Goal: Task Accomplishment & Management: Manage account settings

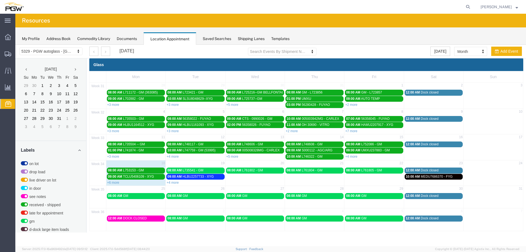
scroll to position [176, 0]
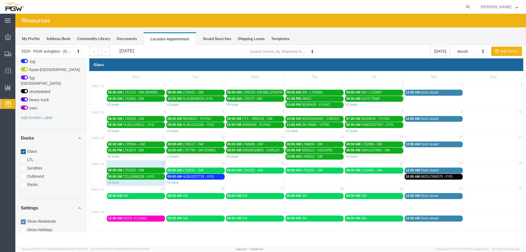
click at [125, 203] on div "35 25 26 27 28 29 30 31 08:00 AM GM 08:00 AM GM 08:00 AM GM 08:00 AM GM 08:00 A…" at bounding box center [306, 196] width 433 height 22
select select "1"
select select
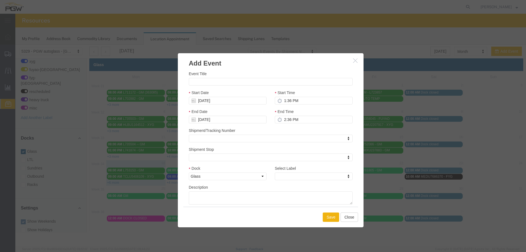
click at [206, 86] on div "Event Title Start Date [DATE] Start Time 1:36 PM End Date [DATE] End Time 2:36 …" at bounding box center [271, 138] width 164 height 134
click at [205, 83] on input "Event Title" at bounding box center [271, 82] width 164 height 8
paste input "L764374"
type input "L764374 - GM"
click at [284, 101] on input "1:36 PM" at bounding box center [314, 101] width 78 height 8
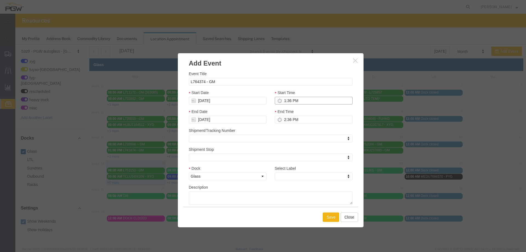
type input "11:36 PM"
type input "12:36 AM"
type input "11:00 PM"
type input "12:00 AM"
type input "11:00 AM"
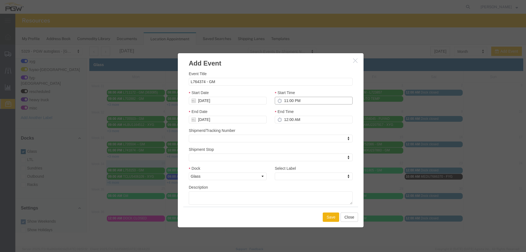
type input "12:00 PM"
type input "11:00 AM"
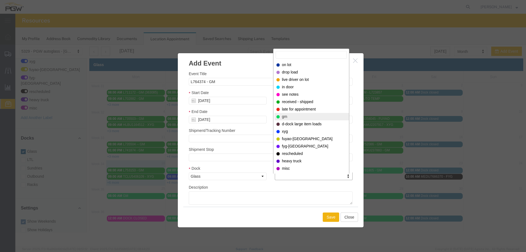
select select "340"
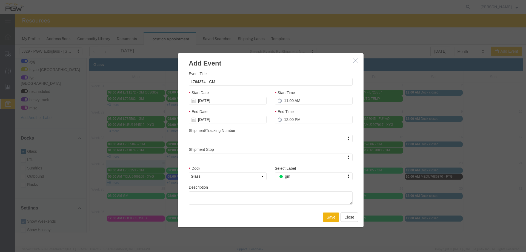
click at [322, 216] on div "Save Close" at bounding box center [270, 216] width 175 height 21
click at [325, 215] on button "Save" at bounding box center [330, 216] width 16 height 9
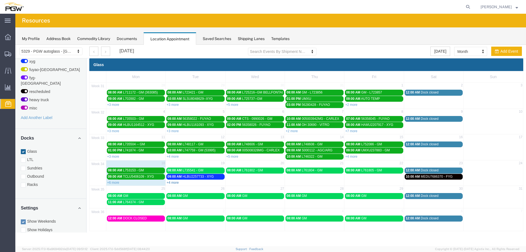
click at [178, 181] on link "+4 more" at bounding box center [172, 182] width 12 height 4
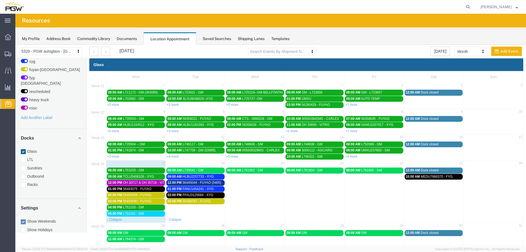
click at [149, 183] on span "OH 30717 & OH 30718 - VITRO // 9 HT" at bounding box center [151, 182] width 57 height 4
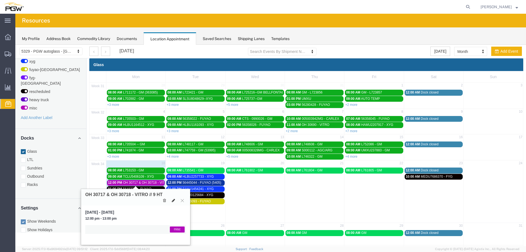
click at [172, 200] on icon at bounding box center [173, 200] width 3 height 4
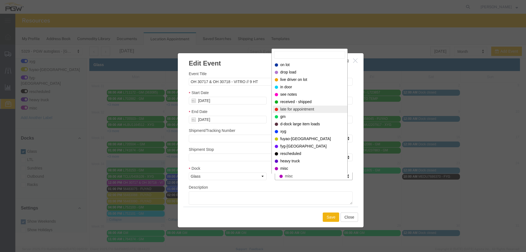
select select "260"
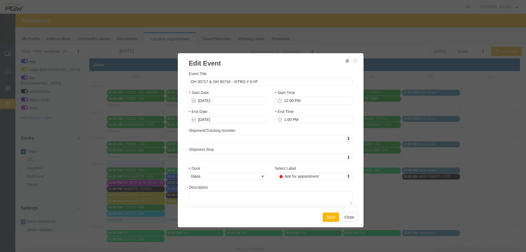
click at [324, 217] on button "Save" at bounding box center [330, 216] width 16 height 9
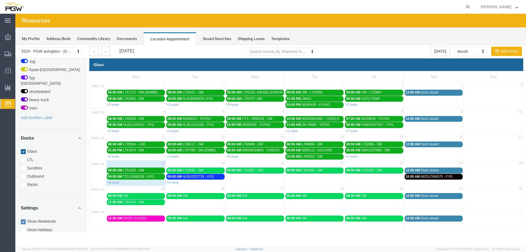
click at [248, 177] on td "08:00 AM L761802 - GM" at bounding box center [254, 176] width 59 height 18
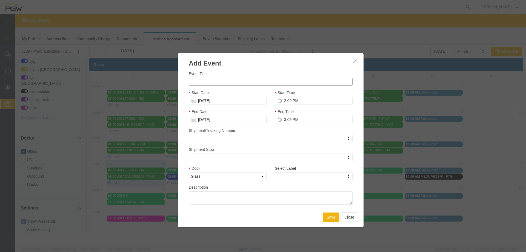
click at [238, 82] on input "Event Title" at bounding box center [271, 82] width 164 height 8
paste input "L750529"
type input "L750529 - GM"
click at [284, 100] on input "2:09 PM" at bounding box center [314, 101] width 78 height 8
type input "9:09 PM"
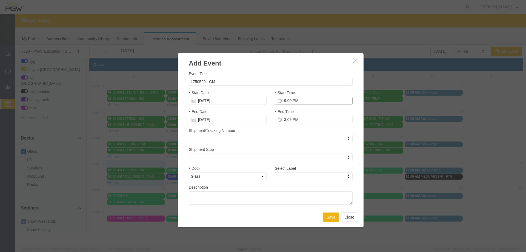
type input "10:09 PM"
type input "9:00 PM"
type input "10:00 PM"
type input "9:00 AM"
type input "10:00 AM"
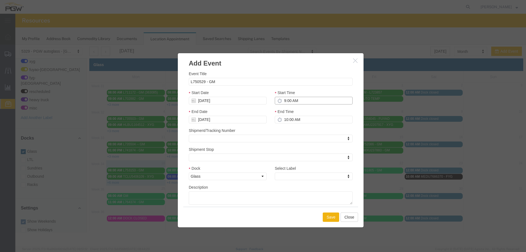
type input "9:00 AM"
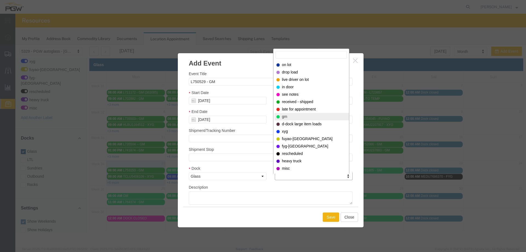
select select "340"
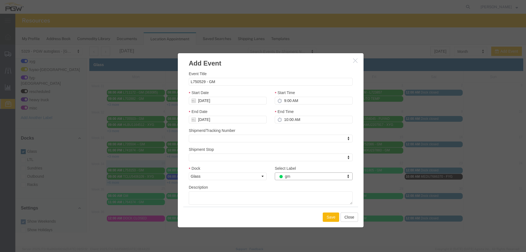
click at [326, 218] on button "Save" at bounding box center [330, 216] width 16 height 9
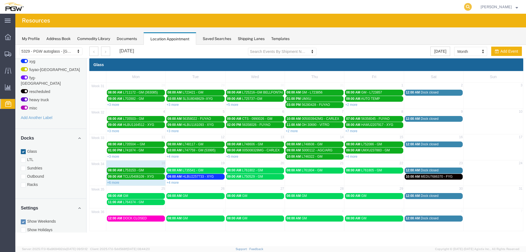
click at [471, 6] on icon at bounding box center [468, 7] width 8 height 8
click at [456, 8] on input "search" at bounding box center [380, 6] width 166 height 13
type input "56476025"
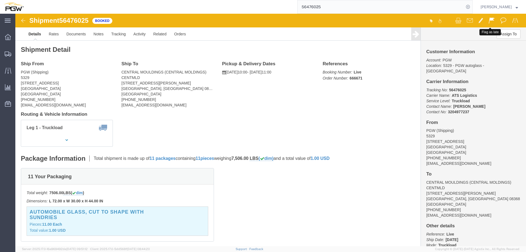
click button
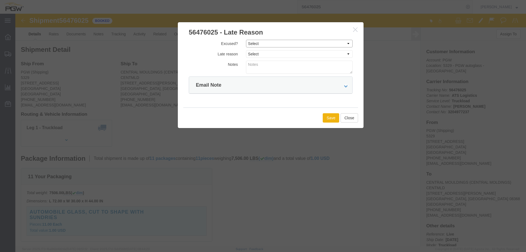
click select "Select Excused Not Excused"
select select "NOT_EXCUSED"
click select "Select Excused Not Excused"
click select "Select Bad Carrier Data Carrier Admin Error Delay Accident Driver Error Lack of…"
select select "OTHER"
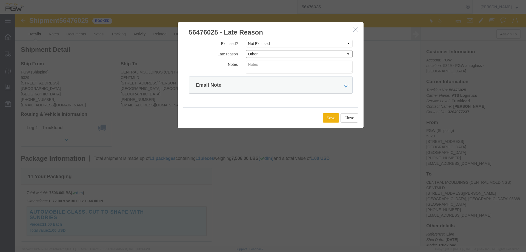
click select "Select Bad Carrier Data Carrier Admin Error Delay Accident Driver Error Lack of…"
click button "Save"
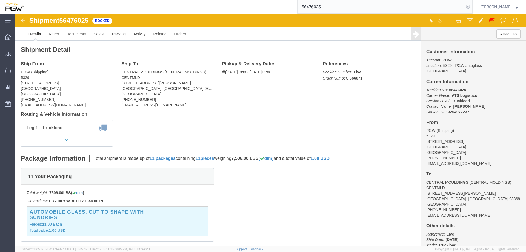
click at [471, 5] on icon at bounding box center [468, 7] width 8 height 8
click at [0, 0] on span "Location Appointment" at bounding box center [0, 0] width 0 height 0
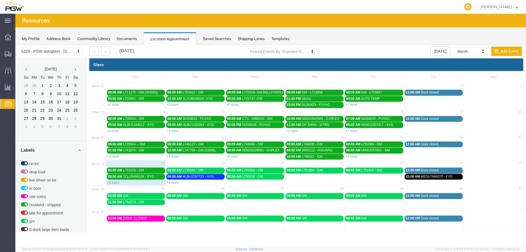
click at [468, 7] on icon at bounding box center [468, 7] width 8 height 8
paste input "667088"
type input "667088"
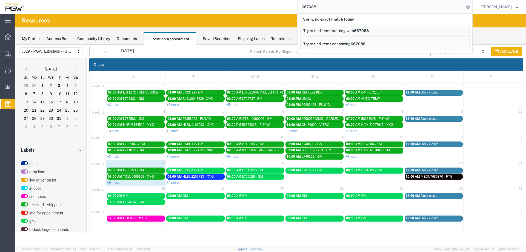
click at [468, 7] on icon at bounding box center [468, 7] width 8 height 8
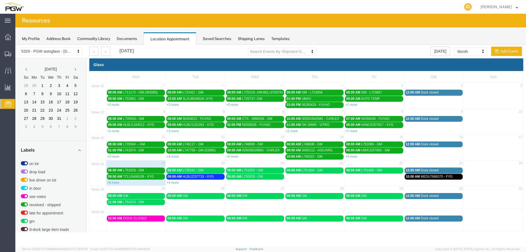
click at [469, 7] on icon at bounding box center [468, 7] width 8 height 8
click at [448, 10] on input "search" at bounding box center [380, 6] width 166 height 13
paste input "667045"
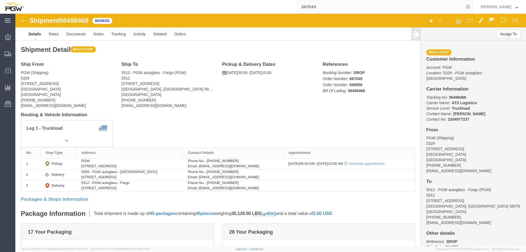
click at [380, 8] on input "667045" at bounding box center [380, 6] width 166 height 13
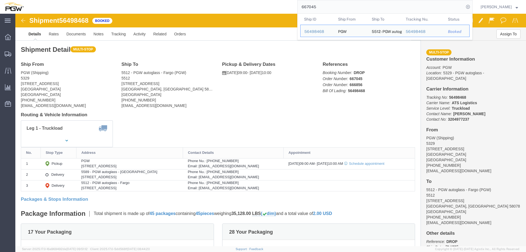
click at [380, 8] on input "667045" at bounding box center [380, 6] width 166 height 13
paste input "52"
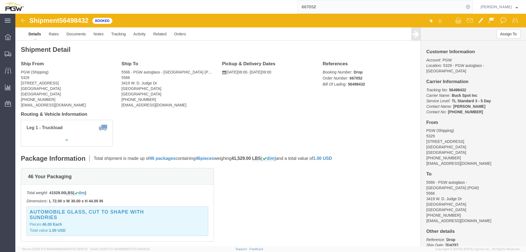
click at [390, 8] on input "667052" at bounding box center [380, 6] width 166 height 13
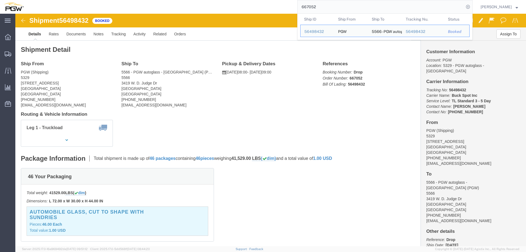
click at [390, 8] on input "667052" at bounding box center [380, 6] width 166 height 13
paste input "5"
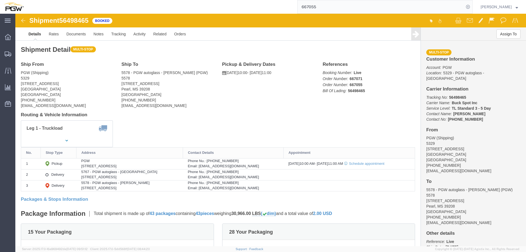
click at [380, 6] on input "667055" at bounding box center [380, 6] width 166 height 13
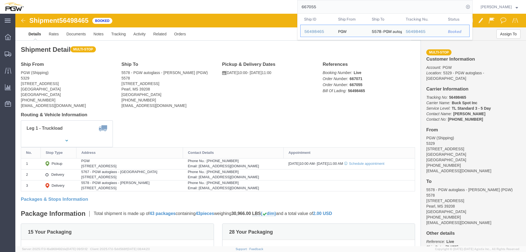
click at [380, 6] on input "667055" at bounding box center [380, 6] width 166 height 13
paste input "6672"
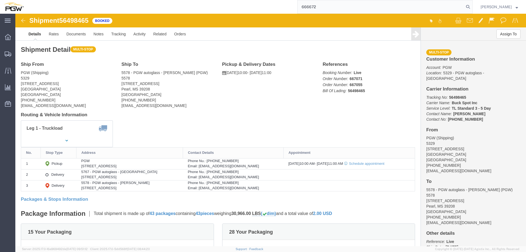
type input "666672"
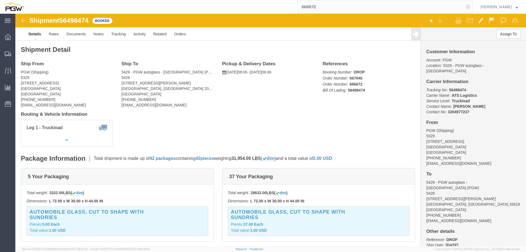
click at [471, 8] on icon at bounding box center [468, 7] width 8 height 8
click at [0, 0] on span "Location Appointment" at bounding box center [0, 0] width 0 height 0
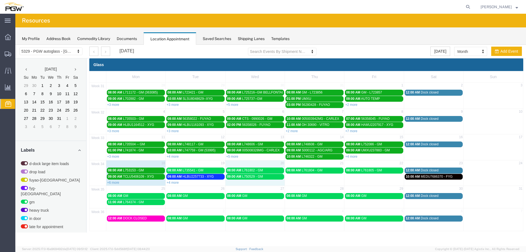
click at [260, 183] on td "09:00 AM L750529 - GM" at bounding box center [254, 178] width 59 height 11
select select "1"
select select
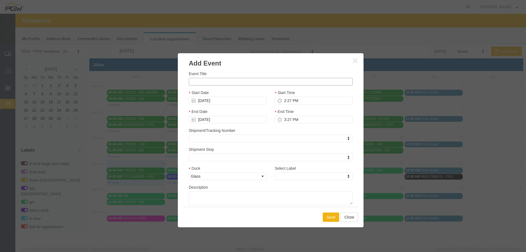
click at [217, 81] on input "Event Title" at bounding box center [271, 82] width 164 height 8
paste input "56525747"
type input "56525747 - FUYAO"
click at [281, 103] on input "2:27 PM" at bounding box center [314, 101] width 78 height 8
type input "3:27 PM"
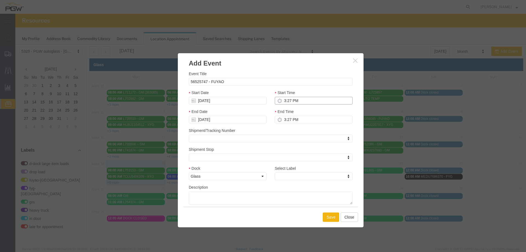
type input "4:27 PM"
type input "3:00 PM"
type input "4:00 PM"
type input "3:00 PM"
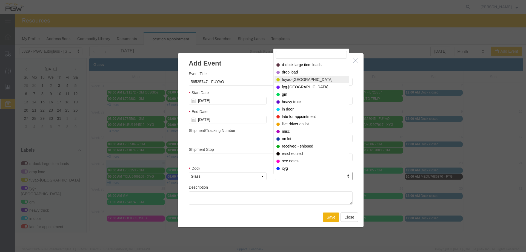
select select "12921"
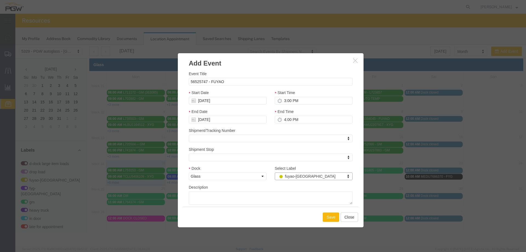
click at [329, 214] on button "Save" at bounding box center [330, 216] width 16 height 9
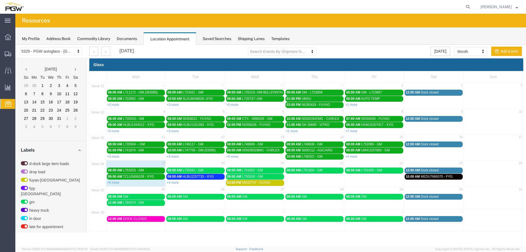
click at [379, 180] on td "08:00 AM L761805 - GM" at bounding box center [373, 176] width 59 height 19
select select "1"
select select
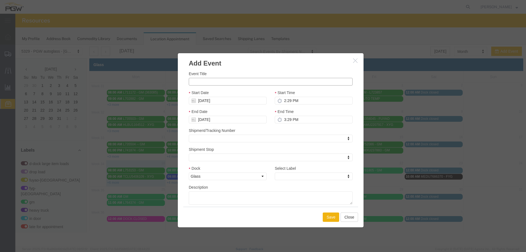
click at [251, 82] on input "Event Title" at bounding box center [271, 82] width 164 height 8
paste input "005012166MG"
type input "005012166MG - CARLEX"
click at [283, 99] on input "2:29 PM" at bounding box center [314, 101] width 78 height 8
type input "90:29 PM"
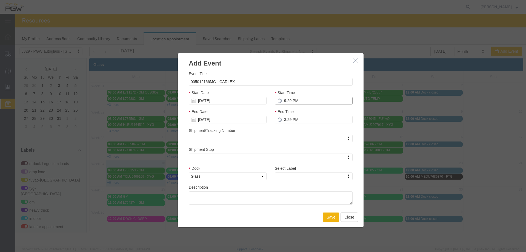
type input "10:29 PM"
type input "11:29 PM"
type input "12:29 AM"
type input "11:29 AM"
type input "12:29 PM"
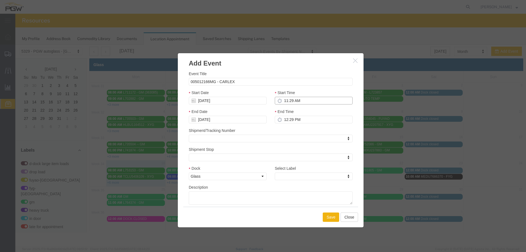
type input "11:29 AM"
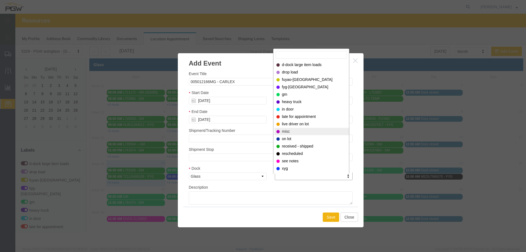
select select "12922"
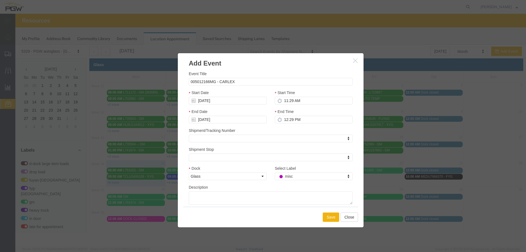
click at [327, 222] on div "Save Close" at bounding box center [270, 216] width 175 height 21
click at [327, 218] on button "Save" at bounding box center [330, 216] width 16 height 9
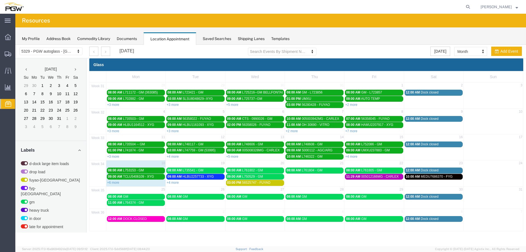
click at [140, 191] on td "25" at bounding box center [135, 189] width 59 height 7
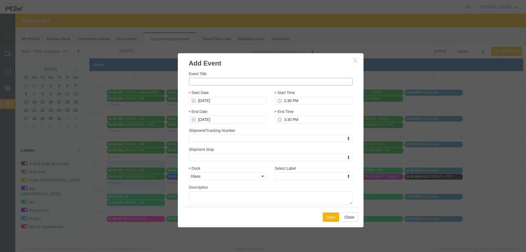
click at [194, 85] on input "Event Title" at bounding box center [271, 82] width 164 height 8
paste input "005012375MG"
type input "005012375MG - CARLEX"
click at [283, 101] on input "2:30 PM" at bounding box center [314, 101] width 78 height 8
type input "9:30 PM"
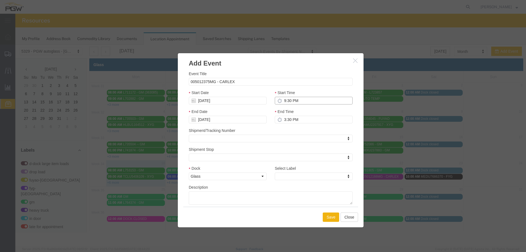
type input "10:30 PM"
type input "9:00 PM"
type input "10:00 PM"
type input "9:00 AM"
type input "10:00 AM"
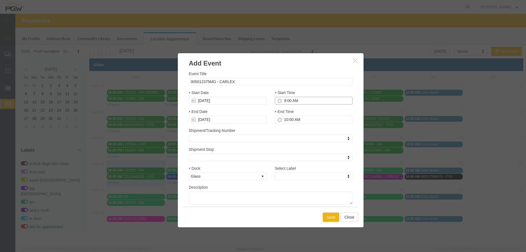
type input "9:00 AM"
click at [286, 181] on div "Select Label Select Label Select Label d-dock large item loads drop load fuyao-…" at bounding box center [313, 174] width 86 height 19
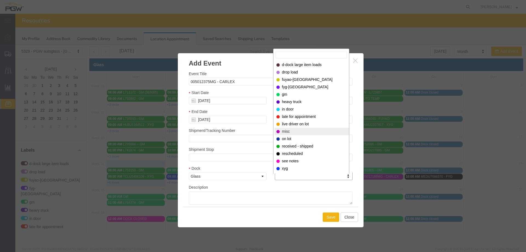
select select "12922"
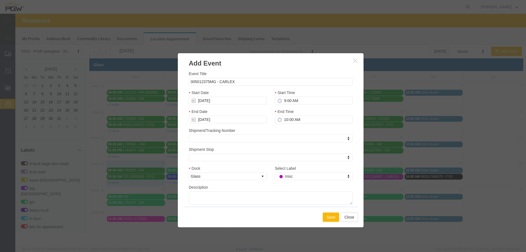
click at [329, 216] on button "Save" at bounding box center [330, 216] width 16 height 9
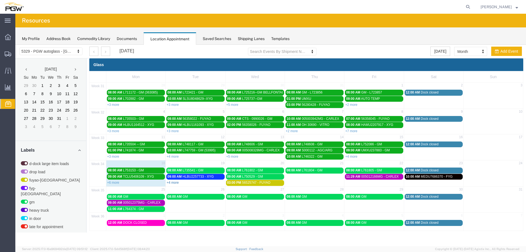
click at [176, 183] on link "+4 more" at bounding box center [172, 182] width 12 height 4
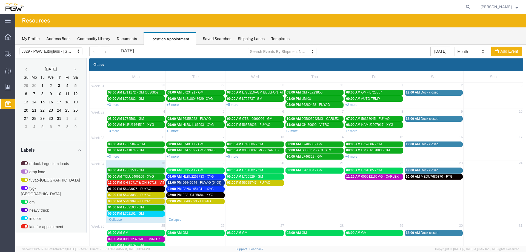
click at [176, 183] on span "12:00 PM" at bounding box center [174, 182] width 14 height 4
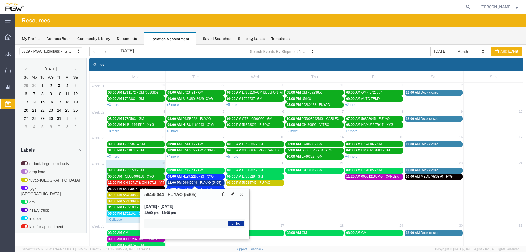
click at [232, 195] on icon at bounding box center [232, 194] width 3 height 4
select select "1"
select select "300"
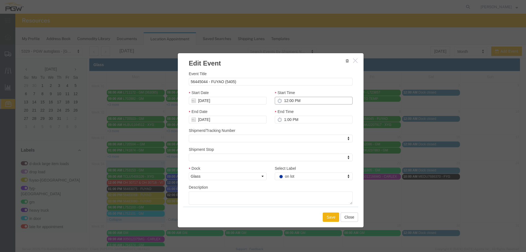
click at [279, 100] on input "12:00 PM" at bounding box center [314, 101] width 78 height 8
type input "11:00 PM"
type input "12:00 AM"
type input "11:00 AM"
type input "12:00 PM"
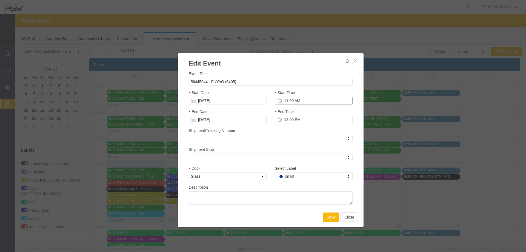
type input "11:00 AM"
click at [328, 215] on button "Save" at bounding box center [330, 216] width 16 height 9
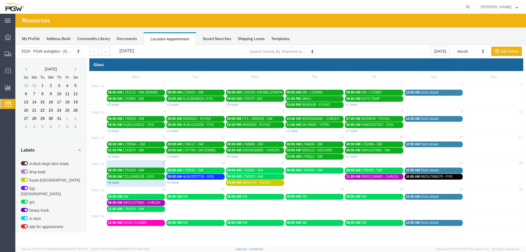
click at [113, 183] on link "+6 more" at bounding box center [113, 182] width 12 height 4
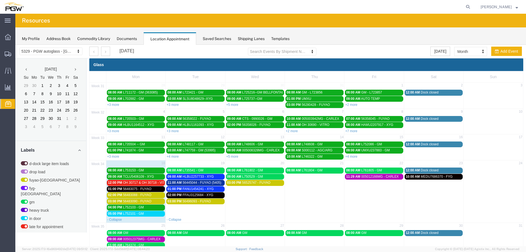
click at [113, 183] on span "12:00 PM" at bounding box center [115, 182] width 14 height 4
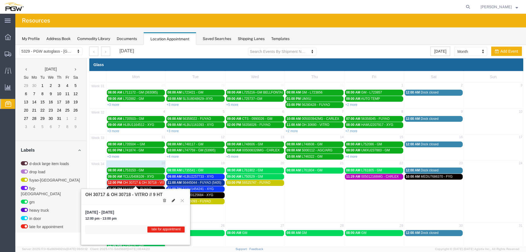
click at [173, 201] on icon at bounding box center [173, 200] width 3 height 4
select select "1"
select select "260"
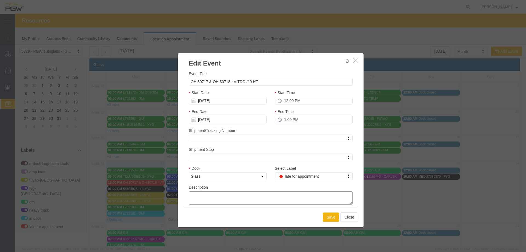
click at [203, 198] on textarea "Description" at bounding box center [271, 197] width 164 height 13
type textarea "mechanical issue / appointment rescheduled"
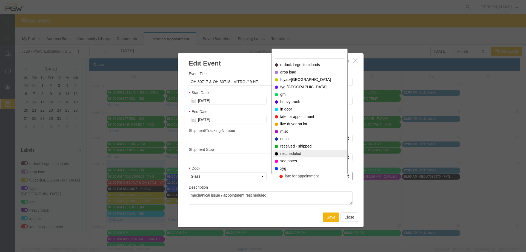
select select "12940"
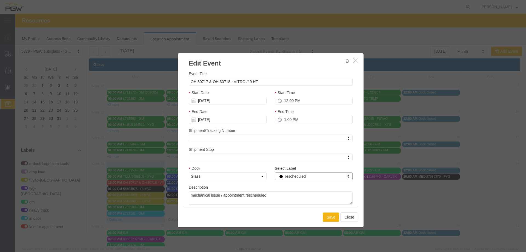
click at [235, 105] on div "Start Date [DATE]" at bounding box center [228, 99] width 86 height 19
click at [233, 101] on input "[DATE]" at bounding box center [228, 101] width 78 height 8
click at [207, 150] on td "19" at bounding box center [209, 151] width 8 height 8
type input "[DATE]"
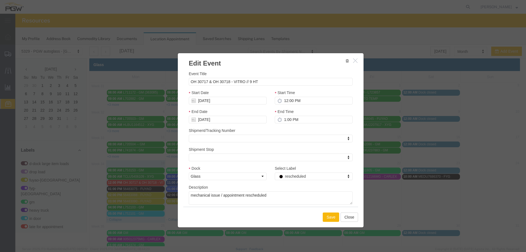
click at [323, 214] on button "Save" at bounding box center [330, 216] width 16 height 9
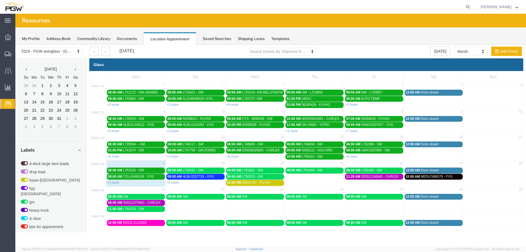
click at [265, 162] on td "20" at bounding box center [254, 163] width 59 height 7
select select "1"
select select
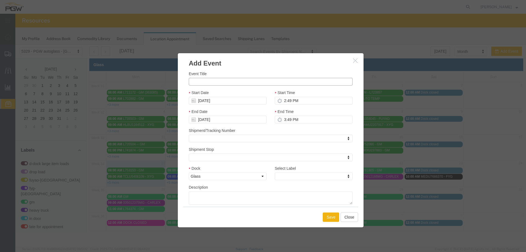
click at [233, 81] on input "Event Title" at bounding box center [271, 82] width 164 height 8
type input "AUTO TEMP"
click at [283, 100] on input "2:49 PM" at bounding box center [314, 101] width 78 height 8
type input "8:49 PM"
type input "9:49 PM"
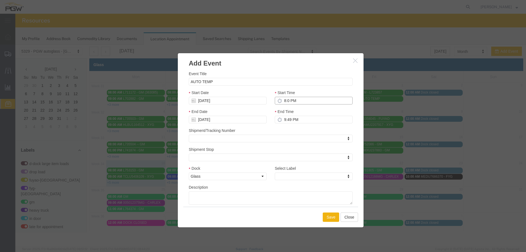
type input "8:00 PM"
type input "9:00 PM"
type input "10:00 PM"
type input "9:00 AM"
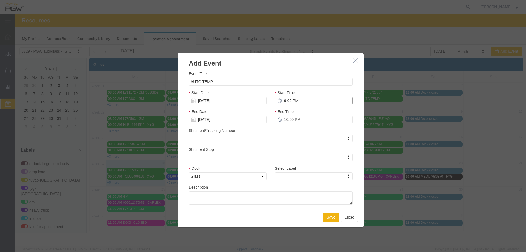
type input "10:00 AM"
type input "9:00 AM"
click at [329, 214] on button "Save" at bounding box center [330, 216] width 16 height 9
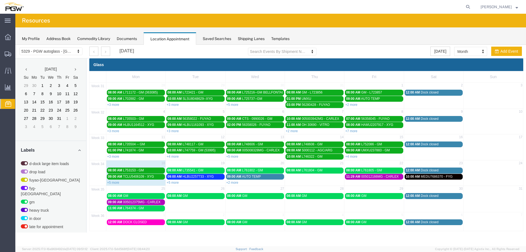
click at [236, 178] on div "09:00 AM AUTO TEMP" at bounding box center [255, 176] width 56 height 4
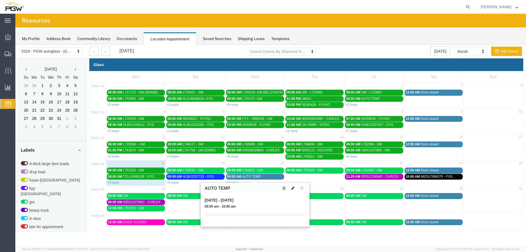
click at [294, 189] on icon at bounding box center [292, 188] width 3 height 4
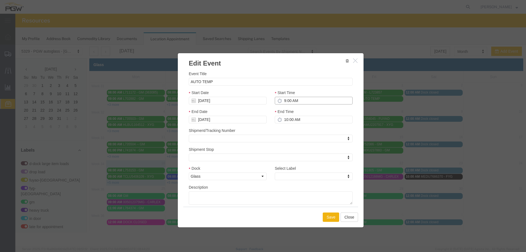
click at [281, 97] on input "9:00 AM" at bounding box center [314, 101] width 78 height 8
type input "10:00 AM"
type input "11:00 AM"
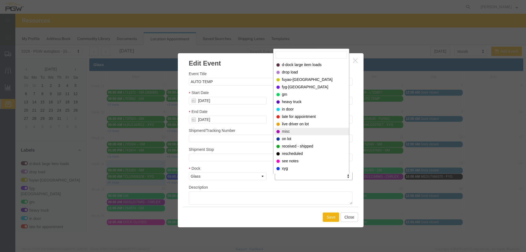
select select "12922"
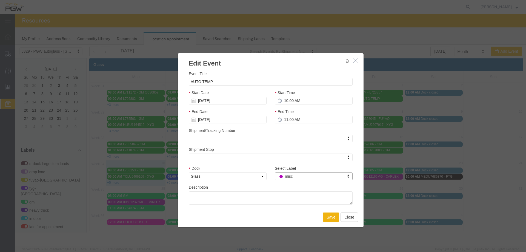
click at [331, 223] on div "Save Close" at bounding box center [270, 216] width 175 height 21
click at [331, 220] on button "Save" at bounding box center [330, 216] width 16 height 9
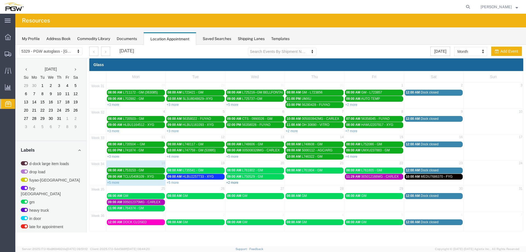
click at [234, 182] on link "+2 more" at bounding box center [232, 182] width 12 height 4
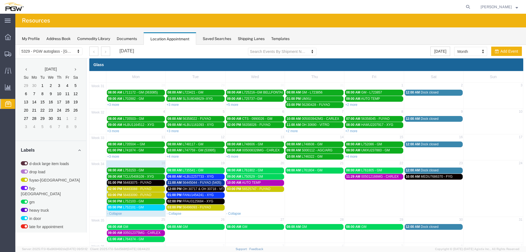
click at [151, 183] on div "01:00 PM 56483075 - FUYAO" at bounding box center [136, 182] width 56 height 4
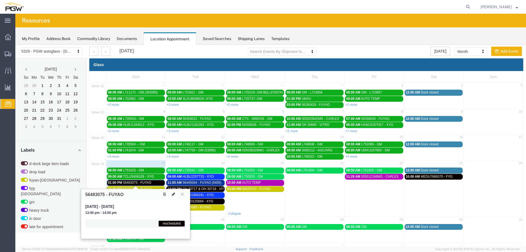
click at [173, 193] on icon at bounding box center [173, 194] width 3 height 4
select select "1"
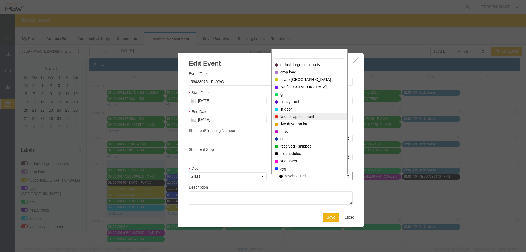
select select "260"
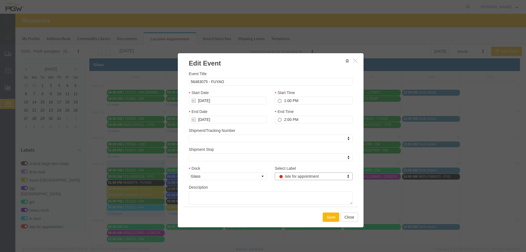
click at [330, 218] on button "Save" at bounding box center [330, 216] width 16 height 9
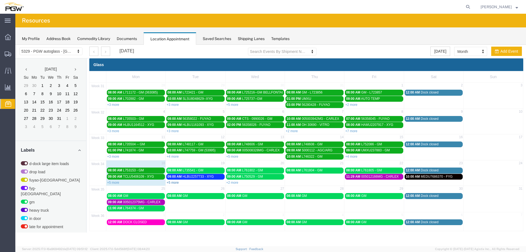
click at [170, 182] on link "+5 more" at bounding box center [172, 182] width 12 height 4
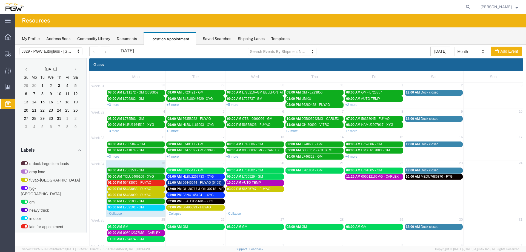
click at [157, 182] on div "01:00 PM 56483075 - FUYAO" at bounding box center [136, 182] width 56 height 4
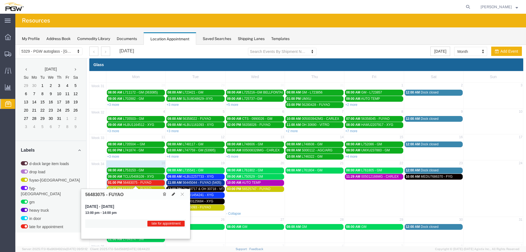
click at [173, 193] on icon at bounding box center [173, 194] width 3 height 4
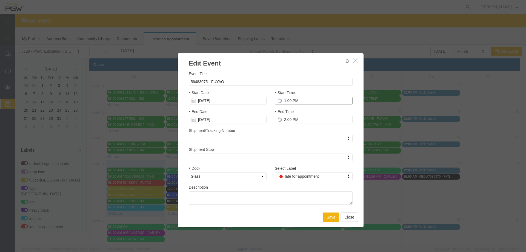
click at [279, 99] on input "1:00 PM" at bounding box center [314, 101] width 78 height 8
type input "10:00 PM"
type input "11:00 PM"
type input "10:00 AM"
type input "11:00 AM"
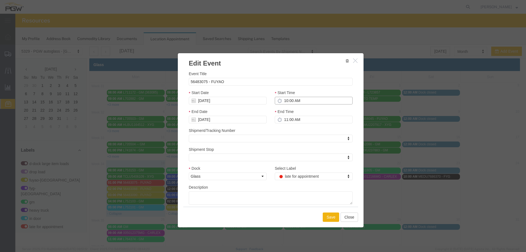
type input "10:00 AM"
click at [220, 101] on input "[DATE]" at bounding box center [228, 101] width 78 height 8
click at [211, 150] on td "19" at bounding box center [209, 151] width 8 height 8
type input "[DATE]"
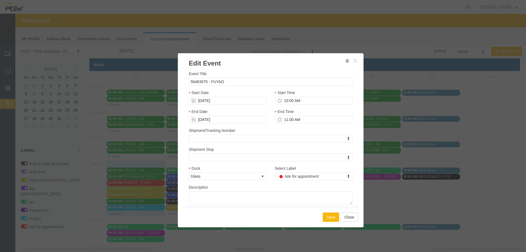
click at [325, 219] on button "Save" at bounding box center [330, 216] width 16 height 9
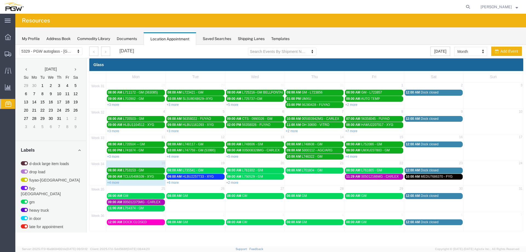
click at [173, 185] on div "+6 more" at bounding box center [195, 181] width 59 height 5
select select "1"
select select
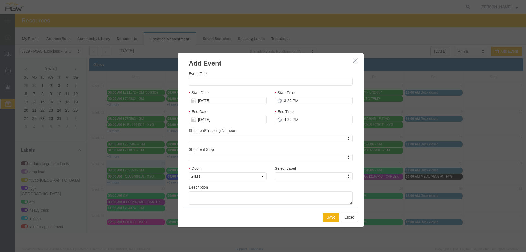
click at [353, 62] on button "button" at bounding box center [355, 60] width 7 height 7
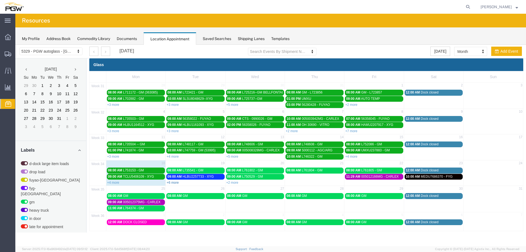
click at [172, 183] on link "+6 more" at bounding box center [172, 182] width 12 height 4
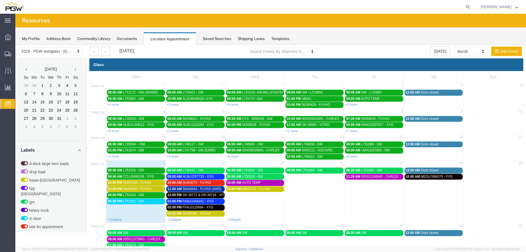
click at [145, 200] on div "05:00 PM L752101 - GM" at bounding box center [136, 201] width 56 height 4
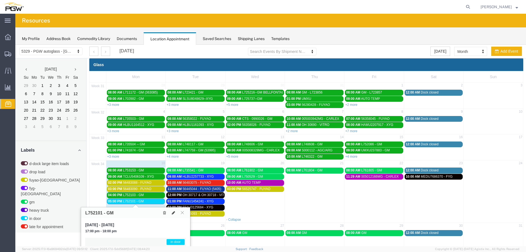
click at [175, 213] on button at bounding box center [173, 212] width 8 height 6
select select "1"
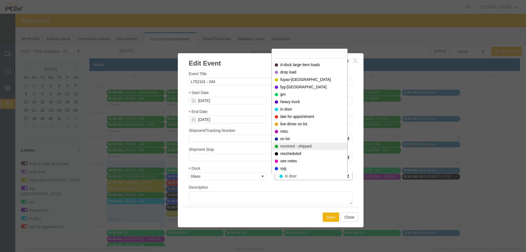
select select "200"
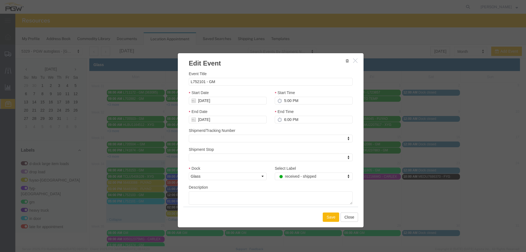
click at [326, 218] on button "Save" at bounding box center [330, 216] width 16 height 9
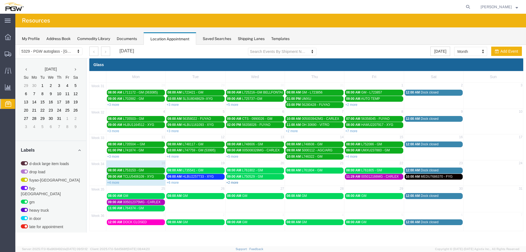
click at [232, 182] on link "+2 more" at bounding box center [232, 182] width 12 height 4
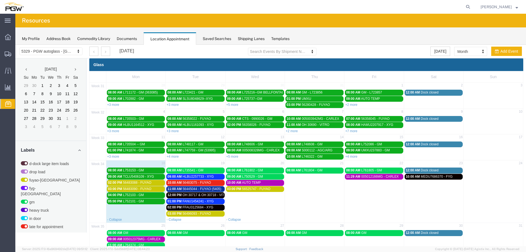
click at [158, 183] on div "02:00 PM 56483088 - FUYAO" at bounding box center [136, 182] width 56 height 4
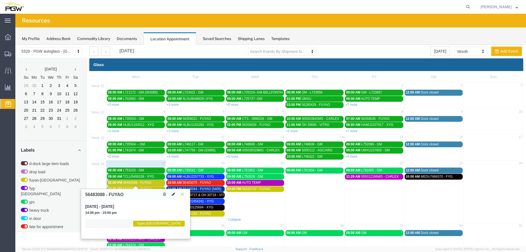
click at [173, 195] on icon at bounding box center [173, 194] width 3 height 4
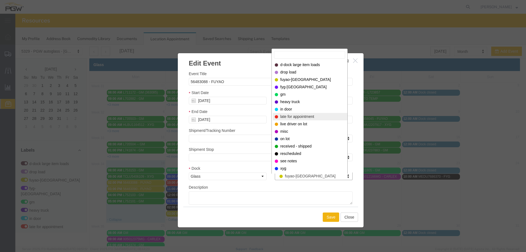
select select "260"
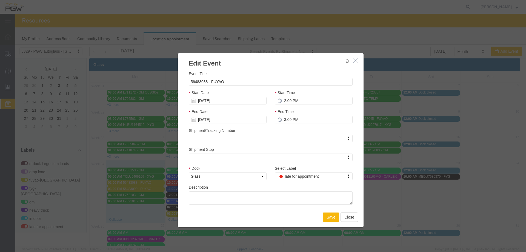
click at [322, 219] on button "Save" at bounding box center [330, 216] width 16 height 9
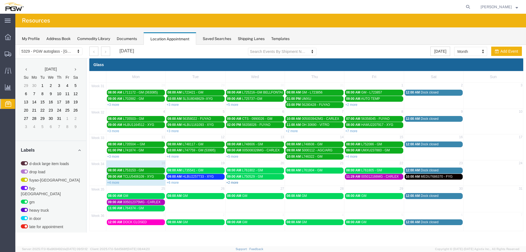
click at [236, 183] on link "+2 more" at bounding box center [232, 182] width 12 height 4
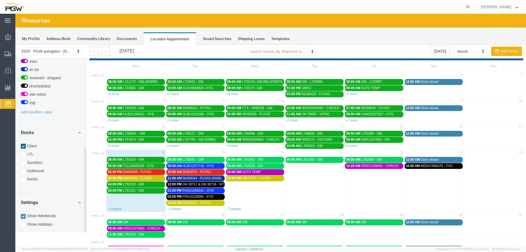
scroll to position [28, 0]
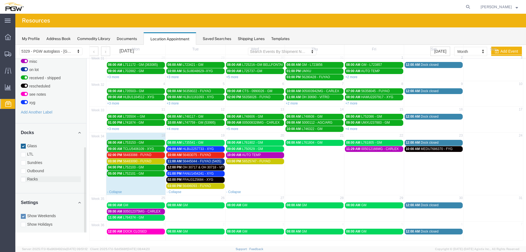
click at [30, 176] on label "Racks" at bounding box center [51, 178] width 60 height 5
click at [15, 45] on input "Racks" at bounding box center [15, 45] width 0 height 0
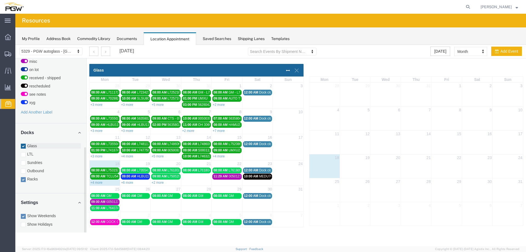
scroll to position [0, 0]
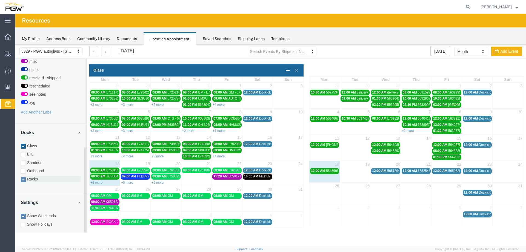
click at [36, 176] on label "Racks" at bounding box center [51, 178] width 60 height 5
click at [15, 45] on input "Racks" at bounding box center [15, 45] width 0 height 0
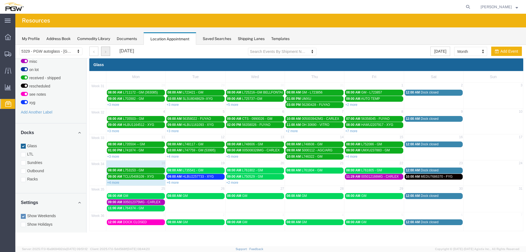
click at [103, 52] on button "button" at bounding box center [105, 51] width 9 height 9
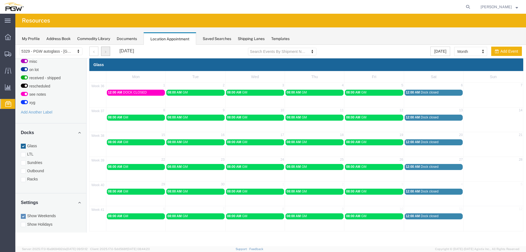
click at [369, 117] on div "08:00 AM GM" at bounding box center [374, 117] width 56 height 4
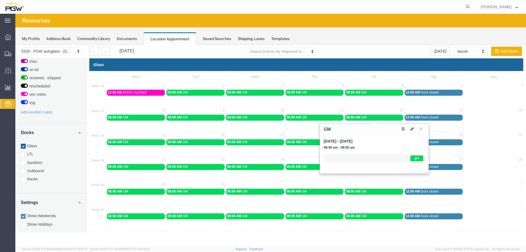
click at [401, 129] on icon at bounding box center [402, 129] width 3 height 4
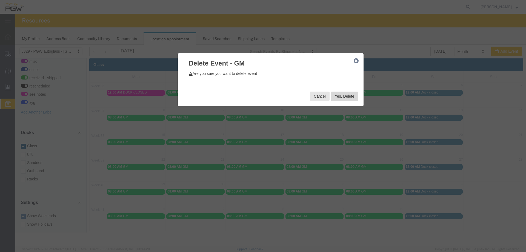
click at [344, 98] on button "Yes, Delete" at bounding box center [344, 95] width 27 height 9
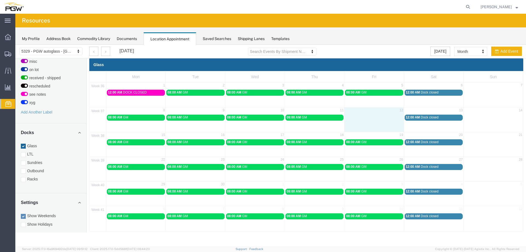
click at [374, 120] on td at bounding box center [373, 117] width 59 height 6
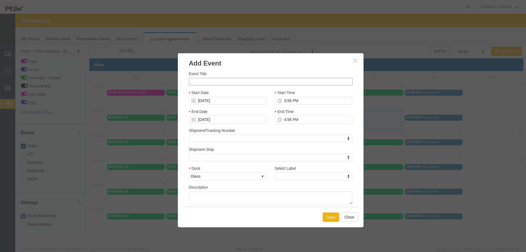
click at [284, 82] on input "Event Title" at bounding box center [271, 82] width 164 height 8
type input "DOCK CLOSED"
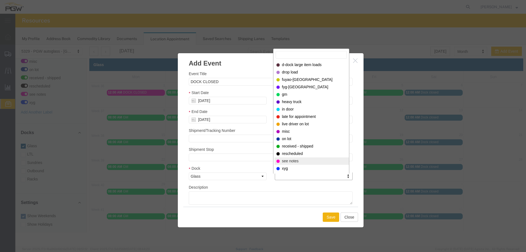
select select "320"
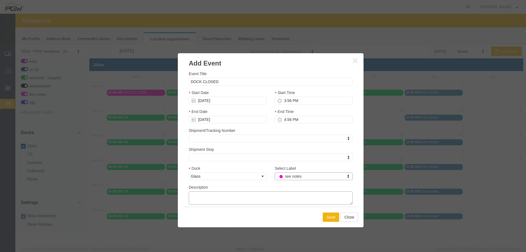
click at [275, 196] on textarea "Description" at bounding box center [271, 197] width 164 height 13
type textarea "DOCK CLOSED FOR WMS UPDATE"
click at [280, 100] on input "3:56 PM" at bounding box center [314, 101] width 78 height 8
type input "12:56 PM"
type input "1:56 PM"
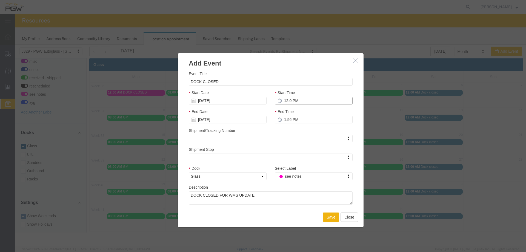
type input "12:00 PM"
type input "1:00 PM"
type input "12:00 AM"
type input "1:00 AM"
type input "12:00 AM"
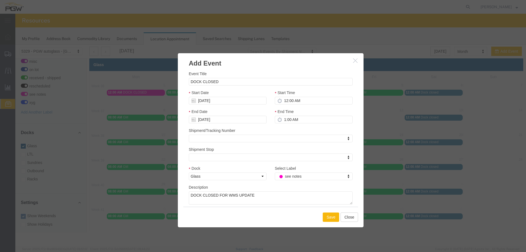
click at [335, 219] on button "Save" at bounding box center [330, 216] width 16 height 9
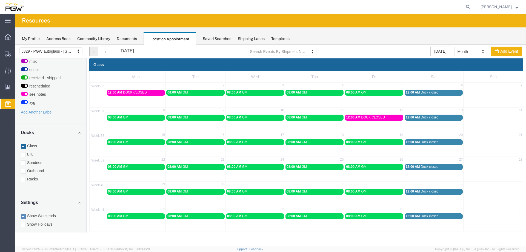
click at [91, 52] on button "button" at bounding box center [93, 51] width 9 height 9
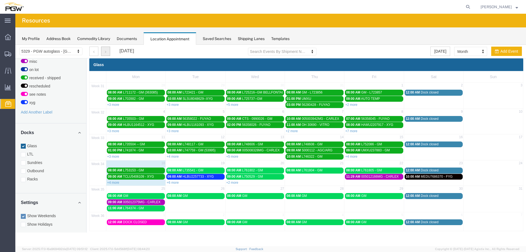
click at [103, 51] on button "button" at bounding box center [105, 51] width 9 height 9
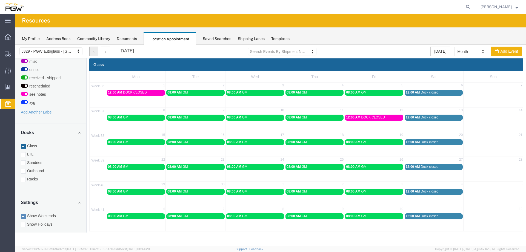
click at [94, 52] on icon "button" at bounding box center [93, 52] width 1 height 4
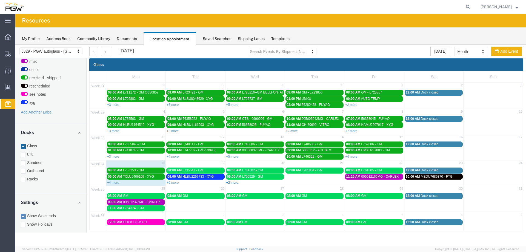
click at [230, 181] on link "+2 more" at bounding box center [232, 182] width 12 height 4
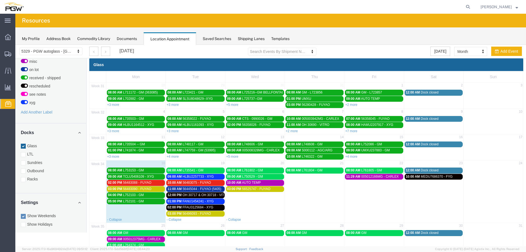
click at [150, 188] on span "56483090 - FUYAO" at bounding box center [137, 189] width 28 height 4
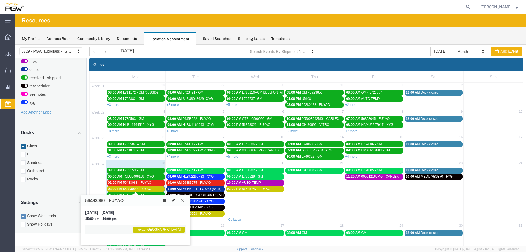
click at [174, 202] on button at bounding box center [173, 200] width 8 height 6
select select "1"
select select "12921"
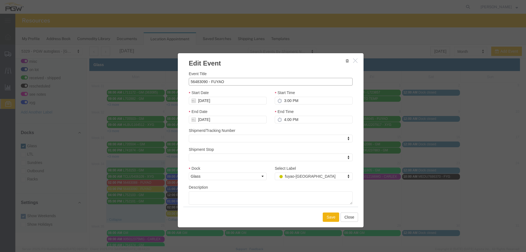
click at [232, 85] on input "56483090 - FUYAO" at bounding box center [271, 82] width 164 height 8
type input "56483090 - FUYAO (5395)"
click at [244, 68] on div "Event Title 56483090 - FUYAO (5395) Start Date [DATE] Start Time 3:00 PM End Da…" at bounding box center [271, 137] width 186 height 139
click at [213, 102] on input "[DATE]" at bounding box center [228, 101] width 78 height 8
click at [217, 152] on td "20" at bounding box center [217, 151] width 8 height 8
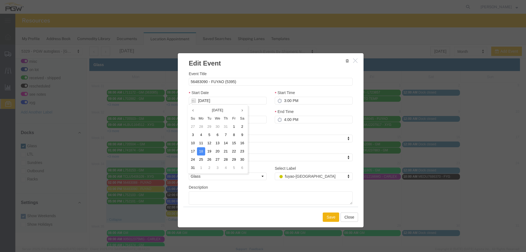
type input "[DATE]"
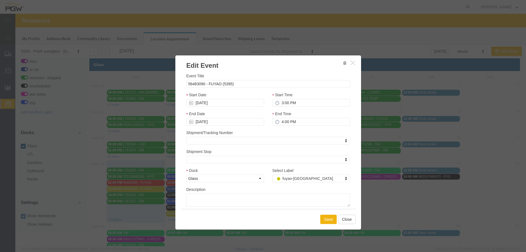
drag, startPoint x: 284, startPoint y: 65, endPoint x: 282, endPoint y: 68, distance: 3.3
click at [282, 68] on h3 "Edit Event" at bounding box center [268, 62] width 186 height 15
click at [278, 103] on input "3:00 PM" at bounding box center [311, 103] width 78 height 8
type input "2:00 PM"
type input "3:00 PM"
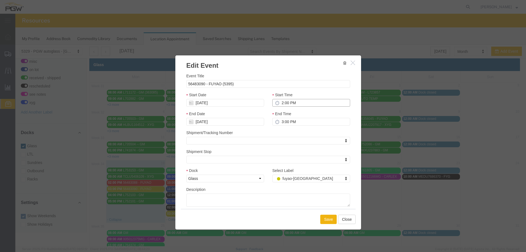
type input "2:00 PM"
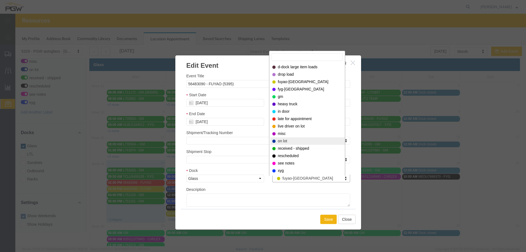
select select "300"
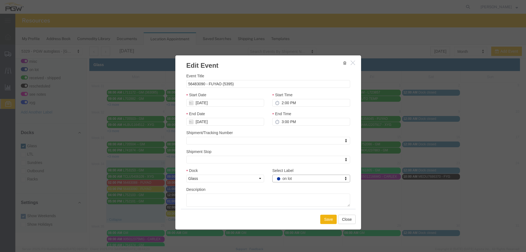
click at [326, 225] on div "Save Close" at bounding box center [268, 219] width 175 height 21
click at [326, 219] on button "Save" at bounding box center [328, 218] width 16 height 9
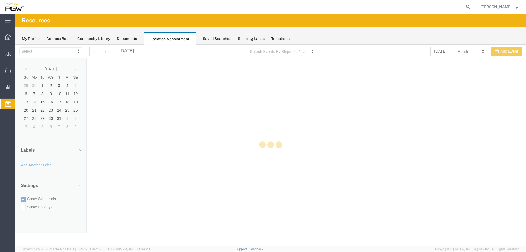
select select "28253"
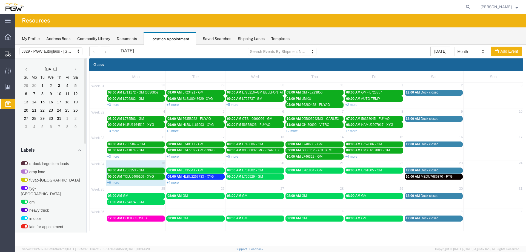
click at [9, 54] on icon at bounding box center [8, 53] width 7 height 5
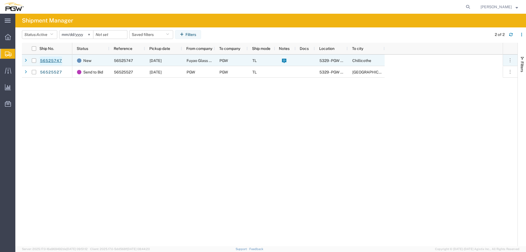
click at [50, 62] on link "56525747" at bounding box center [51, 60] width 22 height 9
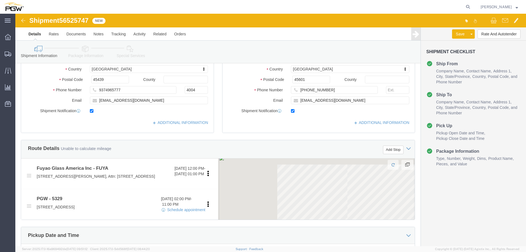
select select
select select "28253"
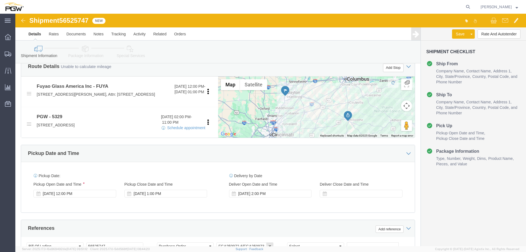
scroll to position [192, 0]
click div "Aug 20 2025 2:00 PM"
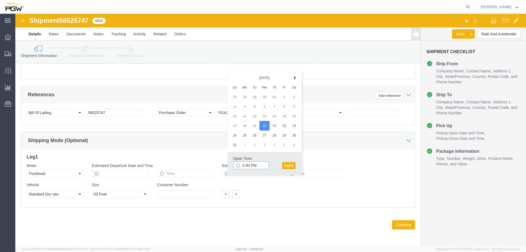
type input "3:00 PM"
click button "Apply"
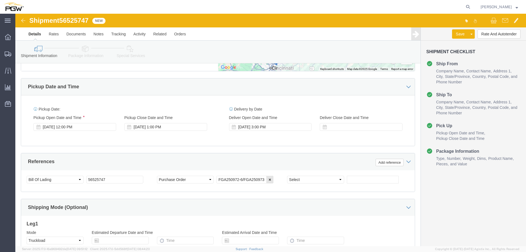
scroll to position [221, 0]
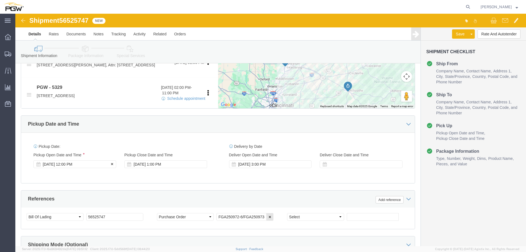
click div "[DATE] 12:00 PM"
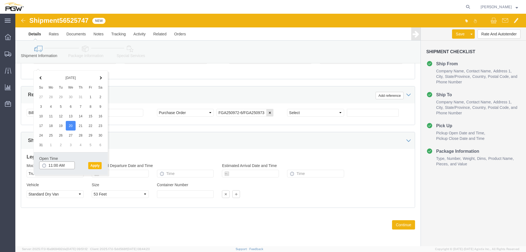
type input "11:00 AM"
click button "Apply"
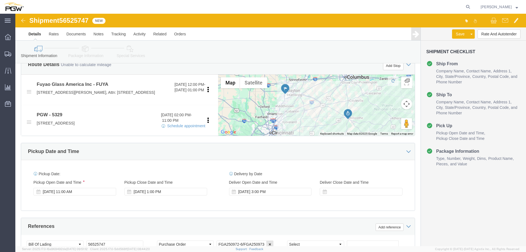
scroll to position [221, 0]
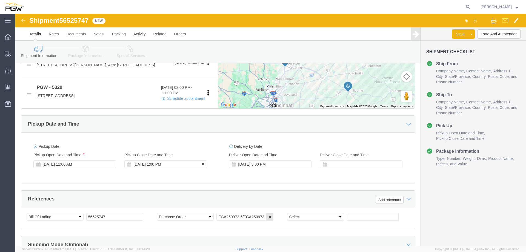
click div "Aug 20 2025 1:00 PM"
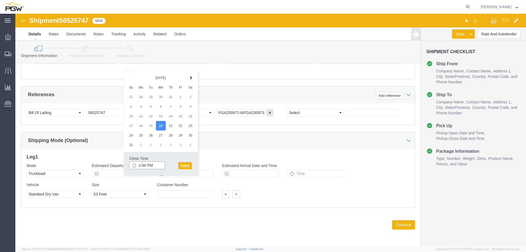
type input "12:00 PM"
click button "Apply"
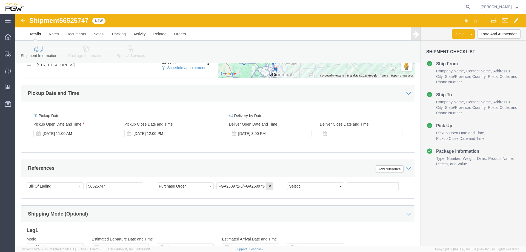
scroll to position [221, 0]
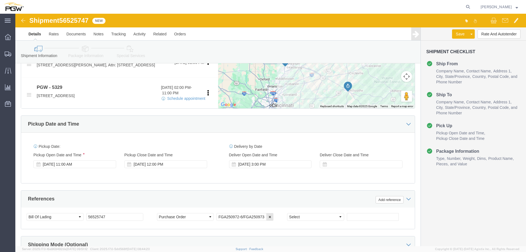
click span "56525747"
copy span "56525747"
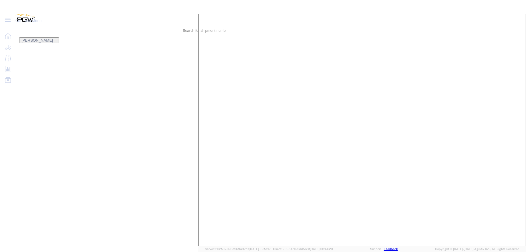
select select
select select "28253"
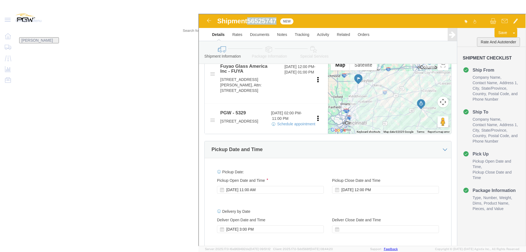
click button "Rate And Autotender"
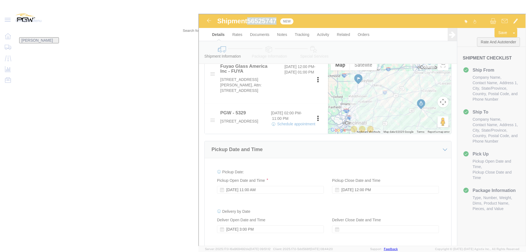
scroll to position [221, 0]
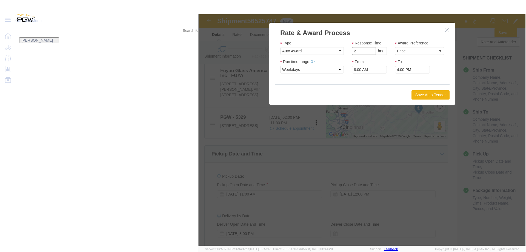
type input "2"
click input "2"
click div "Award Preference Price Carrier Rank"
click select "Price Carrier Rank"
select select "LANE_RANK"
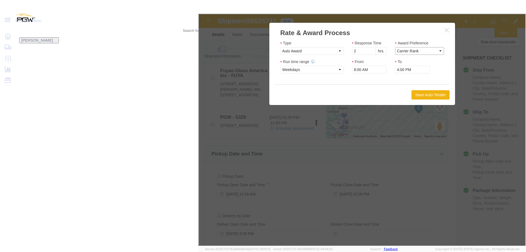
click select "Price Carrier Rank"
click button "Save Auto-Tender"
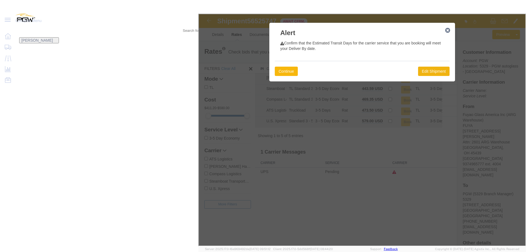
click at [297, 70] on button "Continue" at bounding box center [285, 70] width 23 height 9
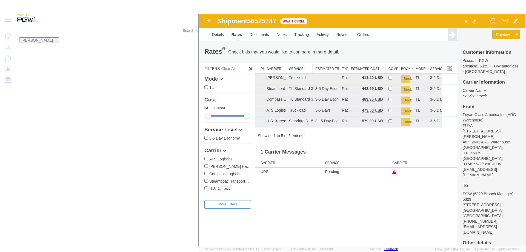
click at [190, 27] on icon at bounding box center [190, 27] width 0 height 0
click at [63, 24] on input "search" at bounding box center [39, 30] width 47 height 13
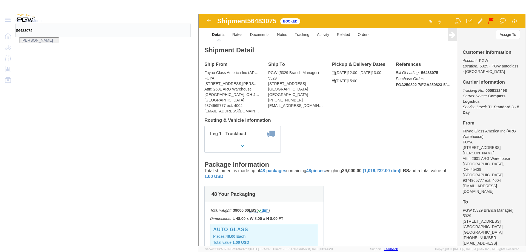
click at [63, 24] on input "56483075" at bounding box center [39, 30] width 47 height 13
type input "56483088"
click span
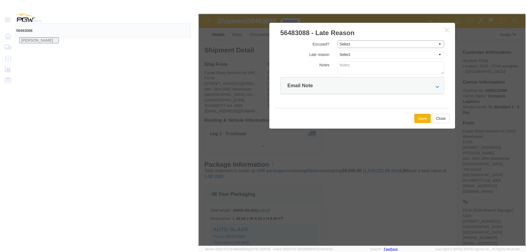
click select "Select Excused Not Excused"
select select "NOT_EXCUSED"
click select "Select Excused Not Excused"
click div "Excused? Select Excused Not Excused Late reason Select Bad Carrier Data Carrier…"
click select "Select Bad Carrier Data Carrier Admin Error Delay Accident Driver Error Lack of…"
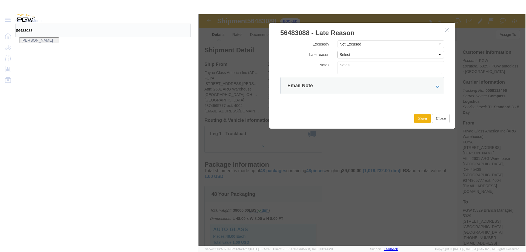
select select "OTHER"
click select "Select Bad Carrier Data Carrier Admin Error Delay Accident Driver Error Lack of…"
click button "Save"
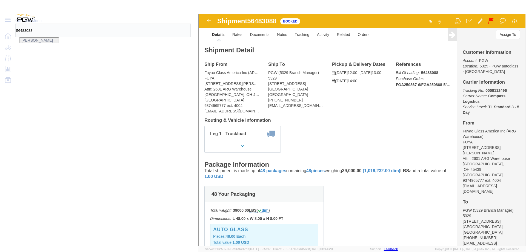
click at [190, 27] on icon at bounding box center [190, 27] width 0 height 0
click at [0, 0] on span "Location Appointment" at bounding box center [0, 0] width 0 height 0
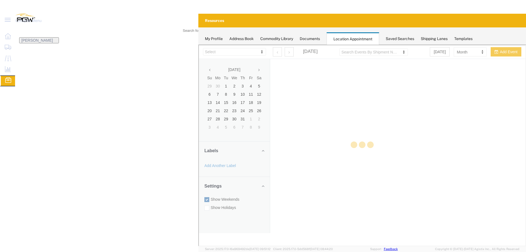
select select "28253"
